Goal: Task Accomplishment & Management: Use online tool/utility

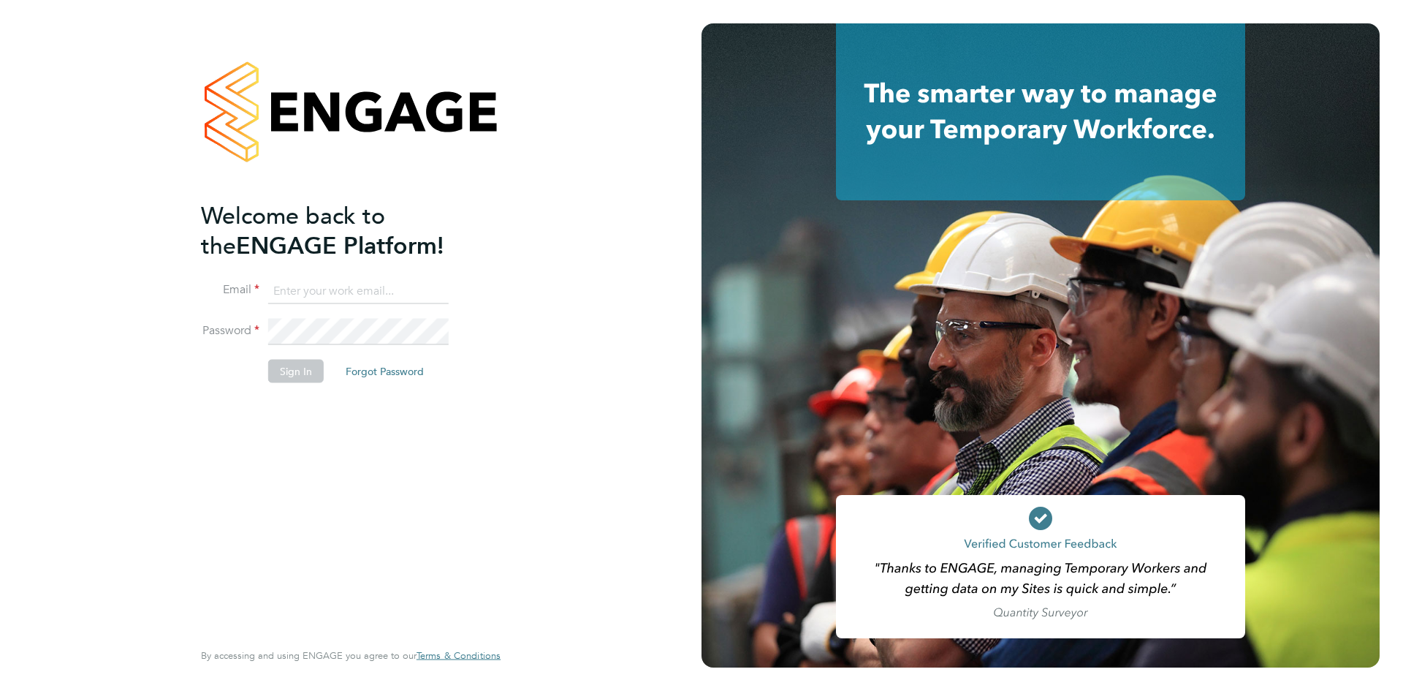
type input "chloe@protechltd.co.uk"
click at [249, 345] on li "Password" at bounding box center [343, 339] width 285 height 41
click at [290, 372] on button "Sign In" at bounding box center [296, 370] width 56 height 23
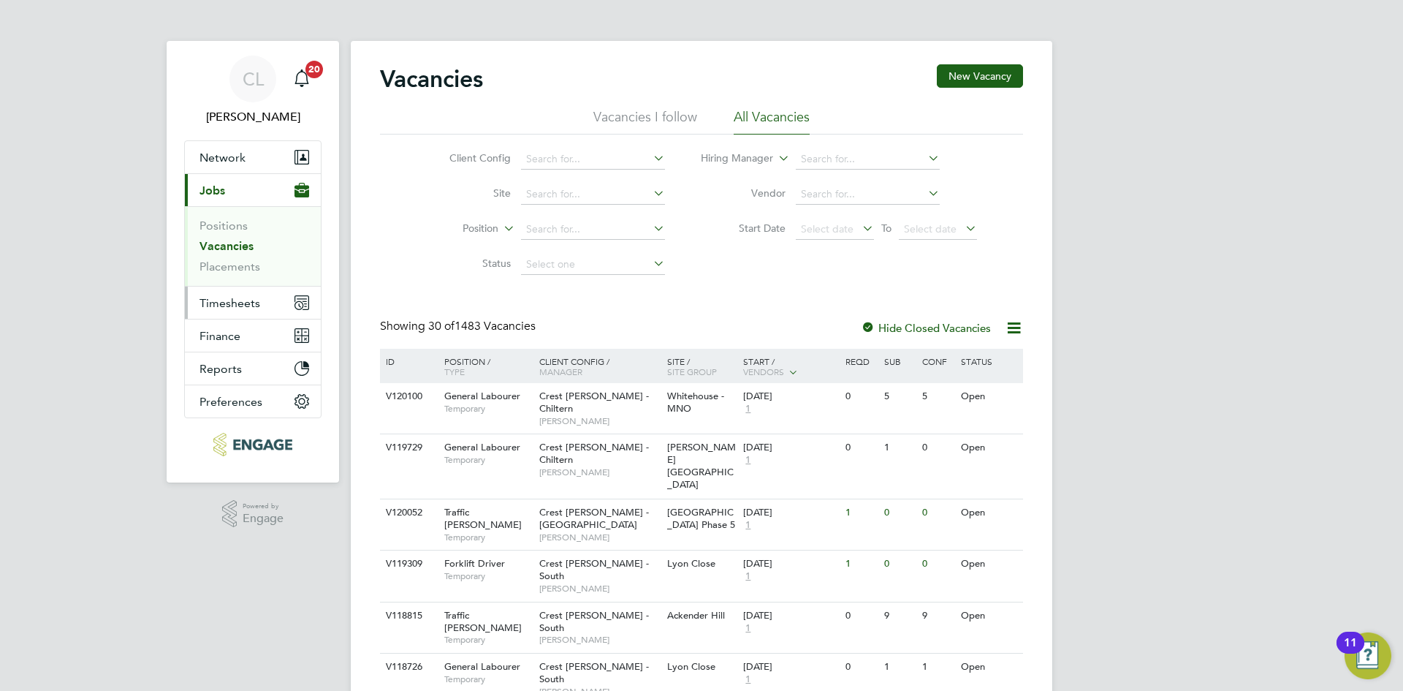
click at [241, 305] on span "Timesheets" at bounding box center [230, 303] width 61 height 14
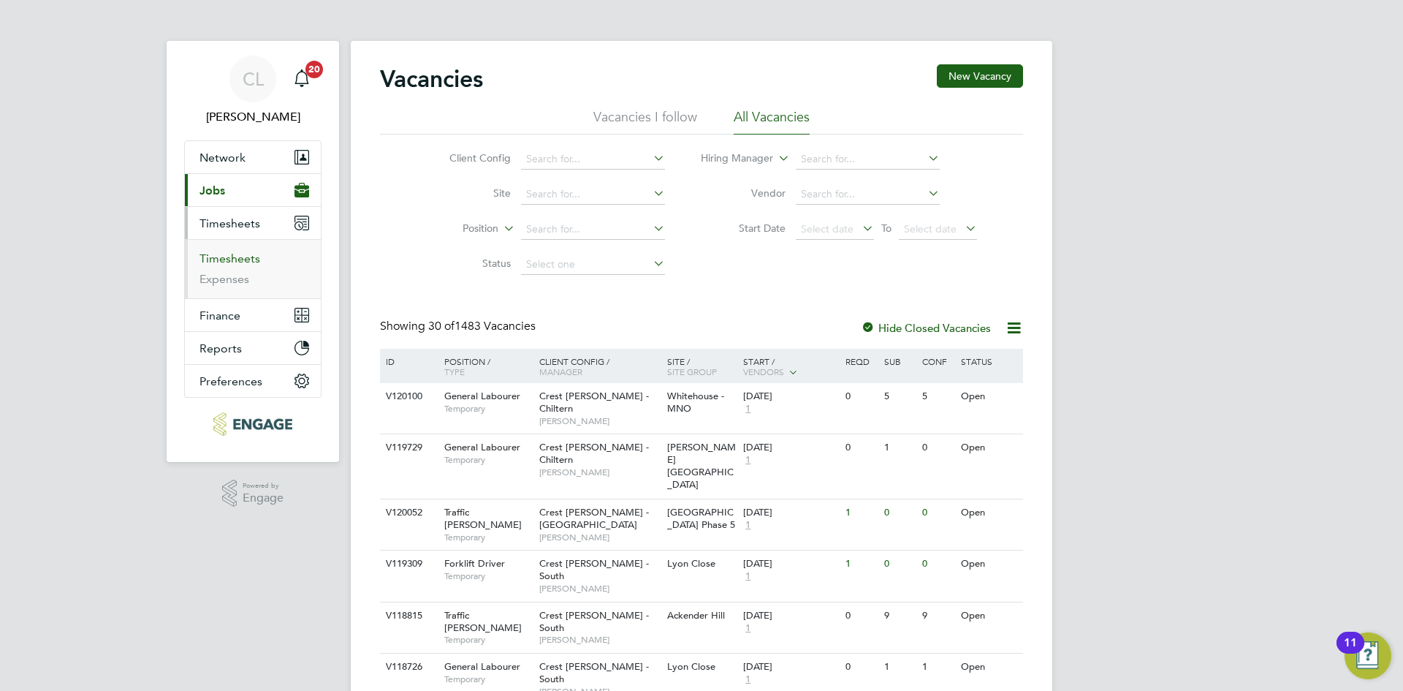
click at [233, 260] on link "Timesheets" at bounding box center [230, 258] width 61 height 14
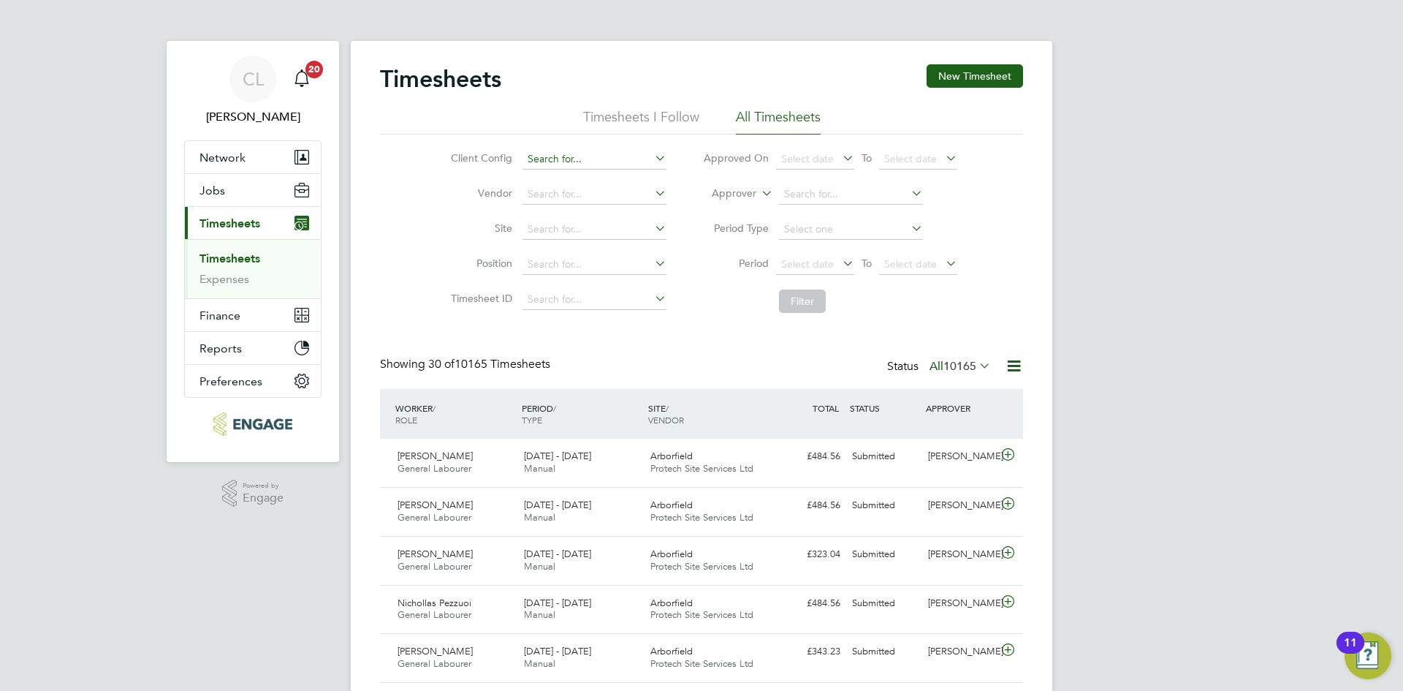
click at [554, 156] on input at bounding box center [595, 159] width 144 height 20
